Goal: Transaction & Acquisition: Purchase product/service

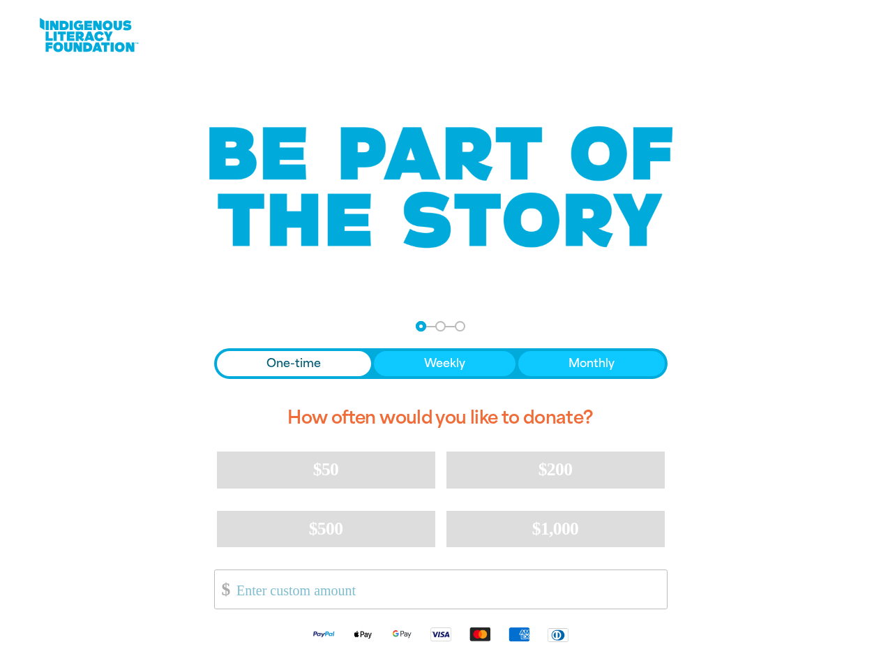
click at [440, 335] on div "arrow_back Back Step 1 Step 2 Step 3 One-time Weekly Monthly How often would yo…" at bounding box center [441, 487] width 489 height 367
click at [233, 327] on div "arrow_back Back Step 1 Step 2 Step 3" at bounding box center [441, 326] width 454 height 10
click at [421, 326] on div "Navigate to step 1 of 3 to enter your donation amount" at bounding box center [420, 326] width 3 height 3
click at [294, 364] on span "One-time" at bounding box center [294, 363] width 54 height 17
click at [444, 364] on span "Weekly" at bounding box center [444, 363] width 41 height 17
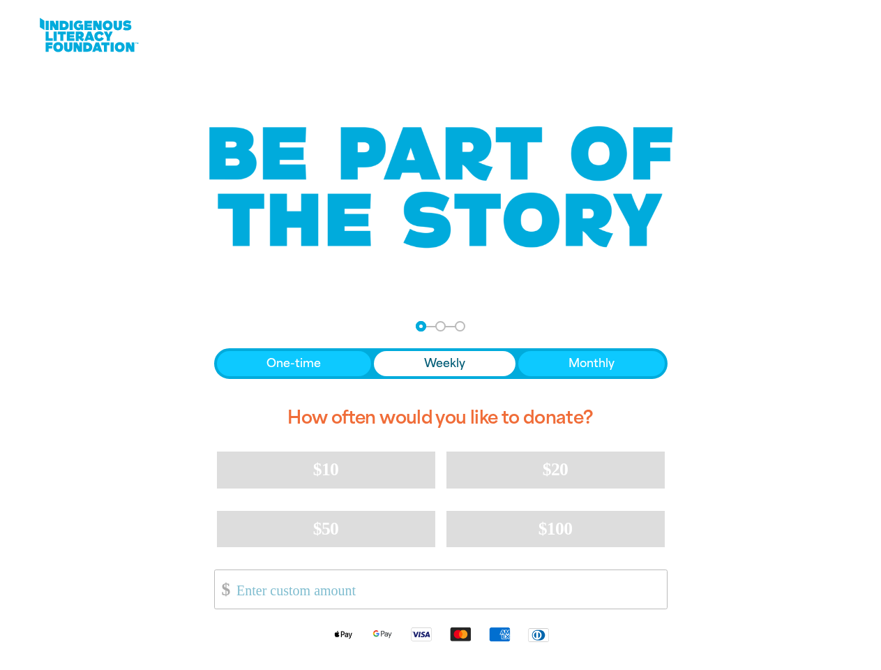
click at [591, 364] on span "Monthly" at bounding box center [592, 363] width 46 height 17
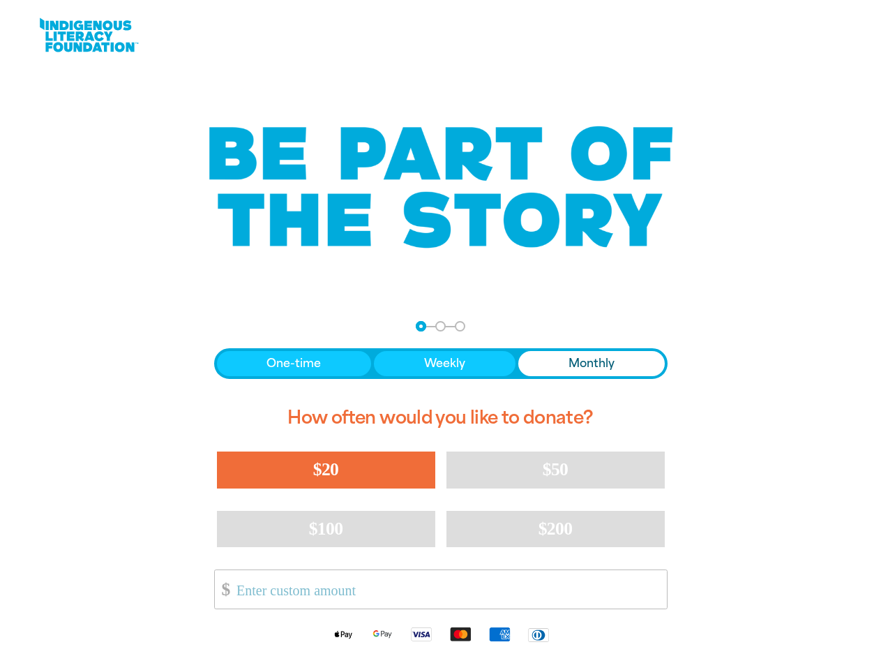
click at [326, 470] on span "$20" at bounding box center [325, 469] width 25 height 20
